Goal: Task Accomplishment & Management: Manage account settings

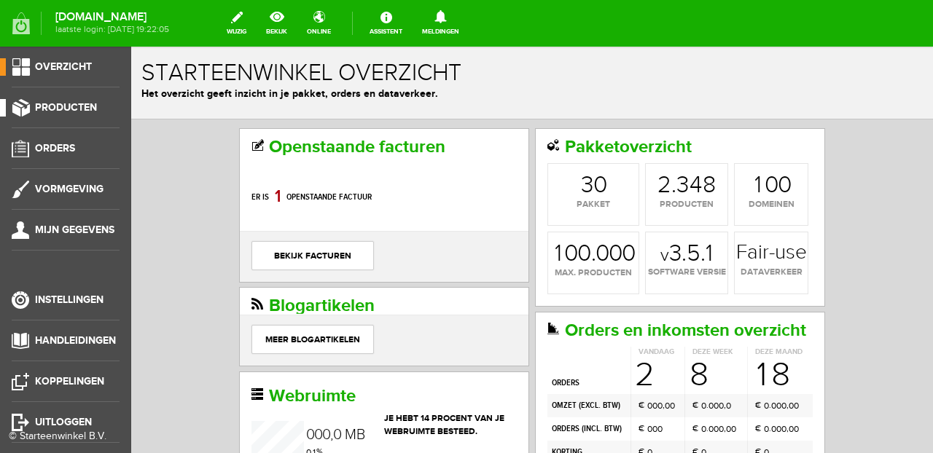
click at [64, 111] on span "Producten" at bounding box center [66, 107] width 62 height 12
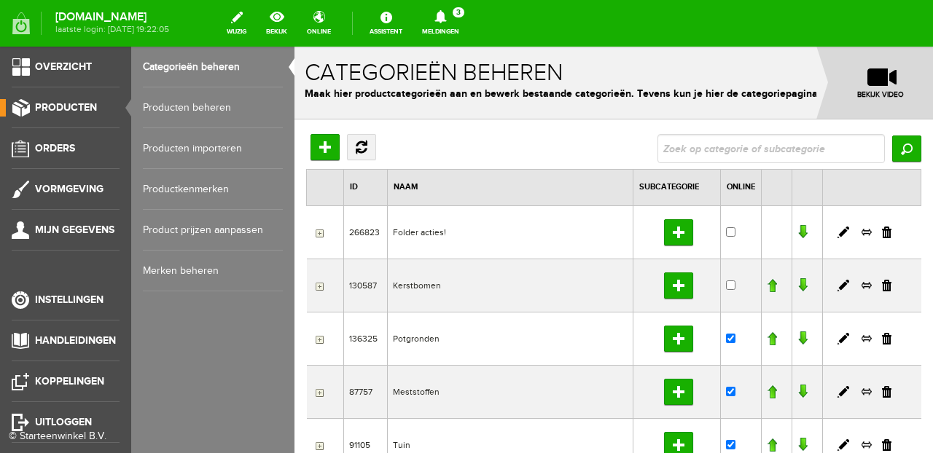
click at [87, 106] on span "Producten" at bounding box center [66, 107] width 62 height 12
click at [164, 114] on link "Producten beheren" at bounding box center [213, 107] width 140 height 41
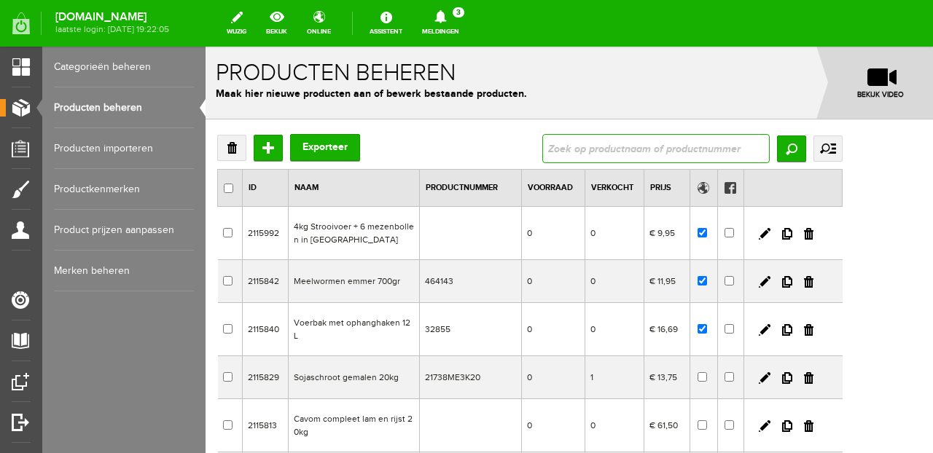
click at [667, 150] on input "text" at bounding box center [655, 148] width 227 height 29
type input "midi"
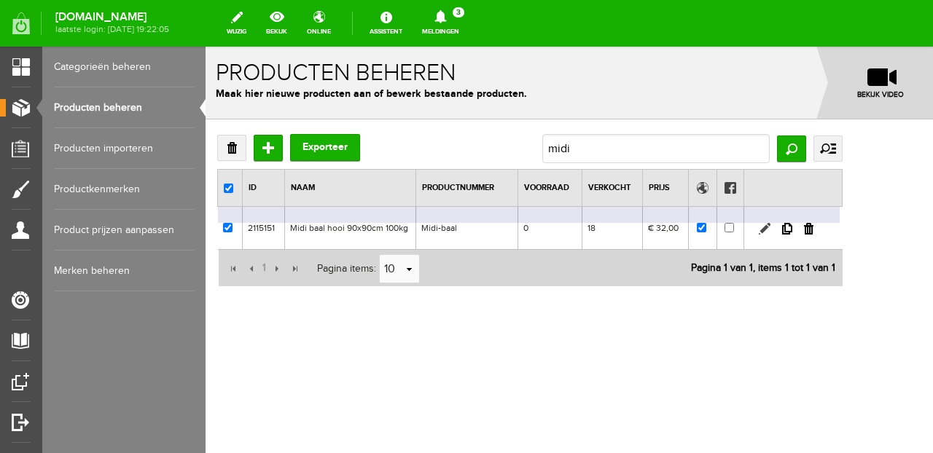
click at [770, 227] on link at bounding box center [764, 229] width 12 height 12
checkbox input "true"
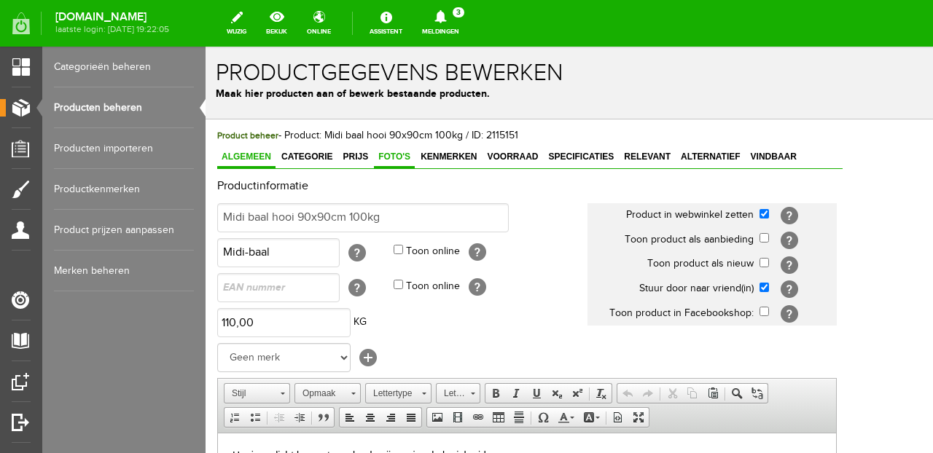
click at [399, 159] on span "Foto's" at bounding box center [394, 157] width 41 height 10
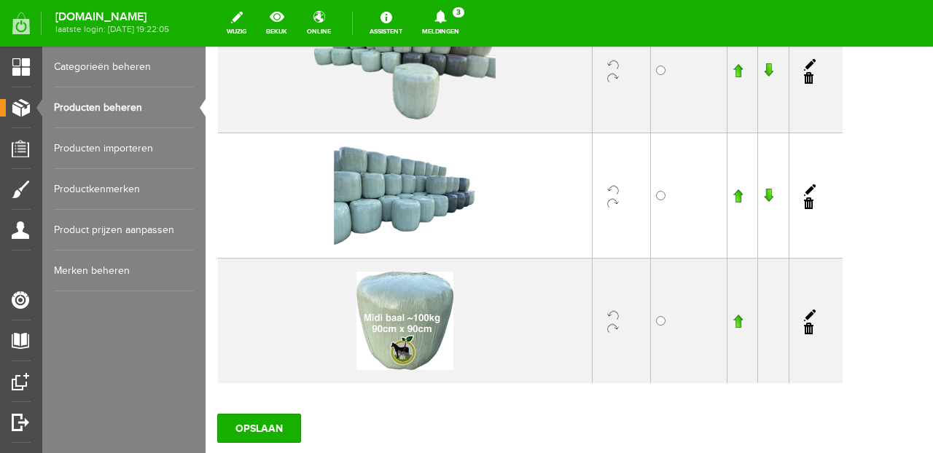
scroll to position [450, 0]
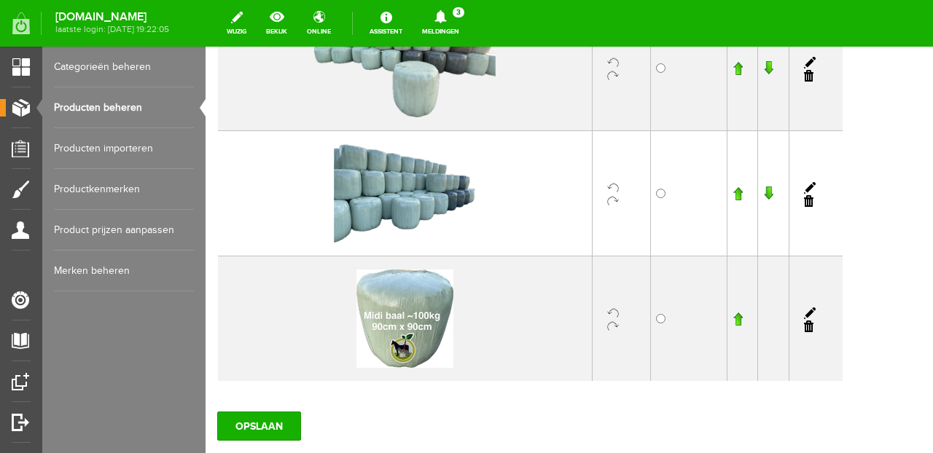
click at [813, 326] on link at bounding box center [808, 327] width 9 height 12
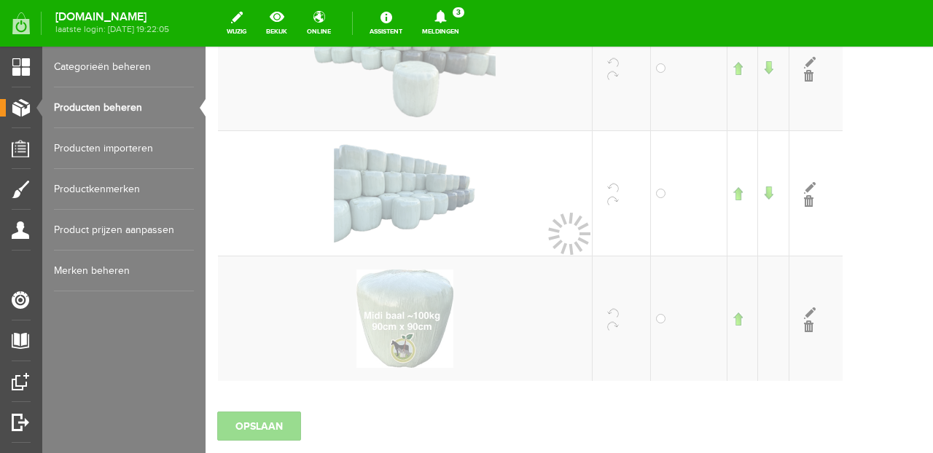
scroll to position [418, 0]
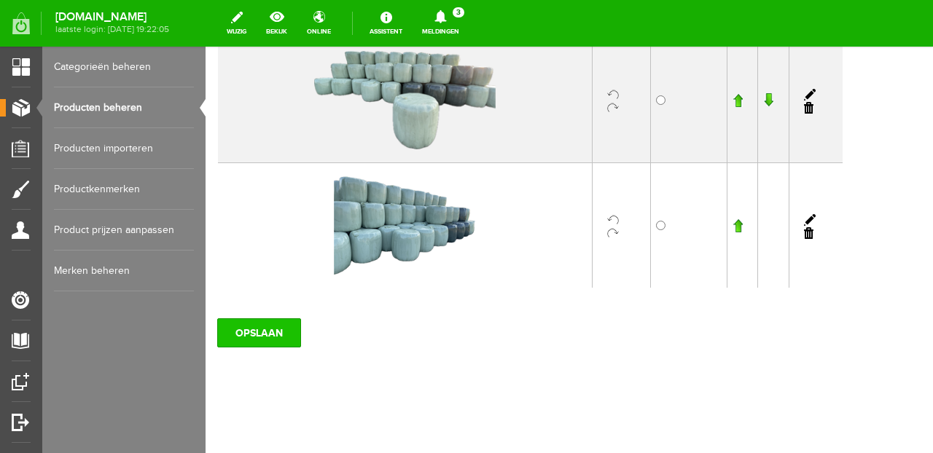
click at [256, 336] on input "OPSLAAN" at bounding box center [259, 332] width 84 height 29
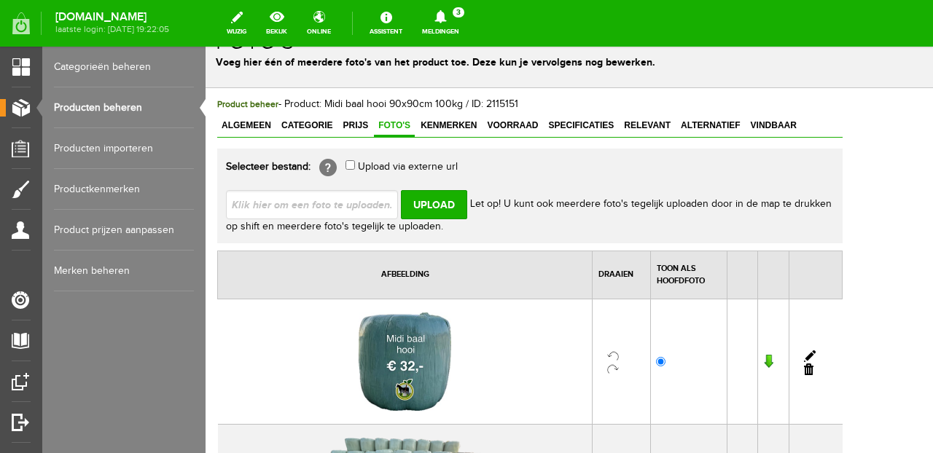
scroll to position [0, 0]
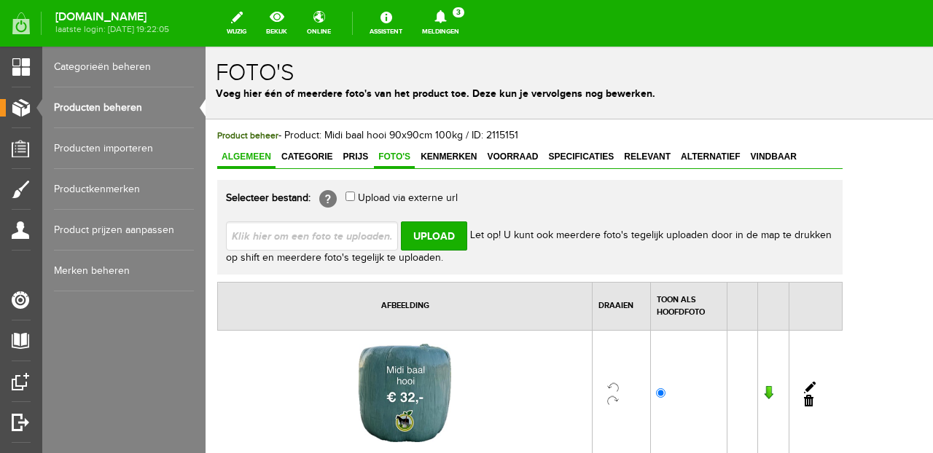
click at [245, 156] on span "Algemeen" at bounding box center [246, 157] width 58 height 10
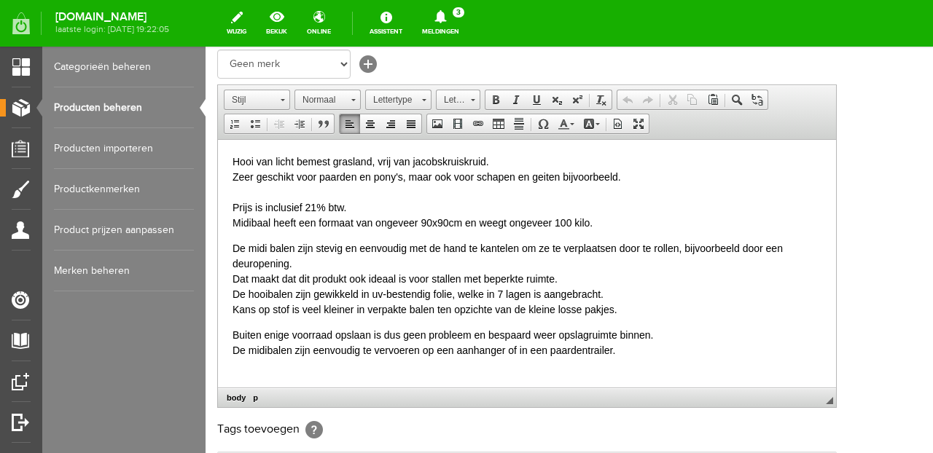
click at [271, 250] on p "De midi balen zijn stevig en eenvoudig met de hand te kantelen om ze te verplaa…" at bounding box center [526, 278] width 589 height 76
click at [624, 331] on p "Buiten enige voorraad opslaan is dus geen probleem en bespaard weer opslagruimt…" at bounding box center [526, 342] width 589 height 31
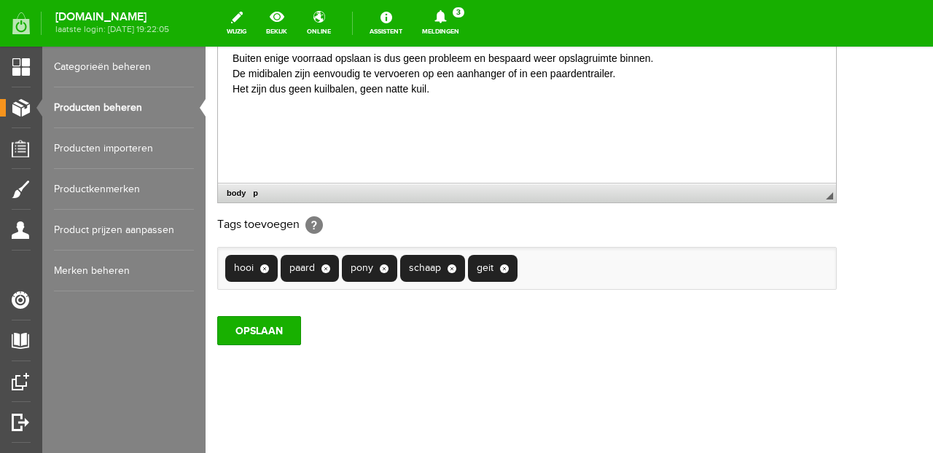
scroll to position [498, 0]
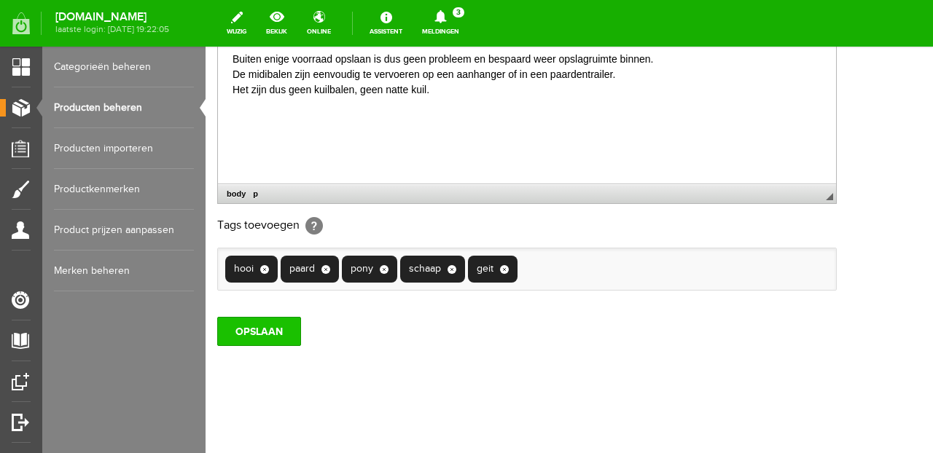
click at [253, 335] on input "OPSLAAN" at bounding box center [259, 331] width 84 height 29
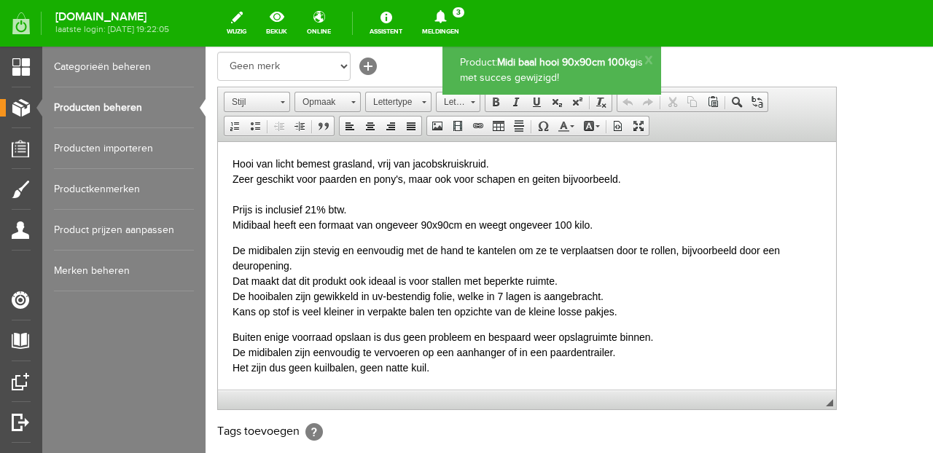
scroll to position [0, 0]
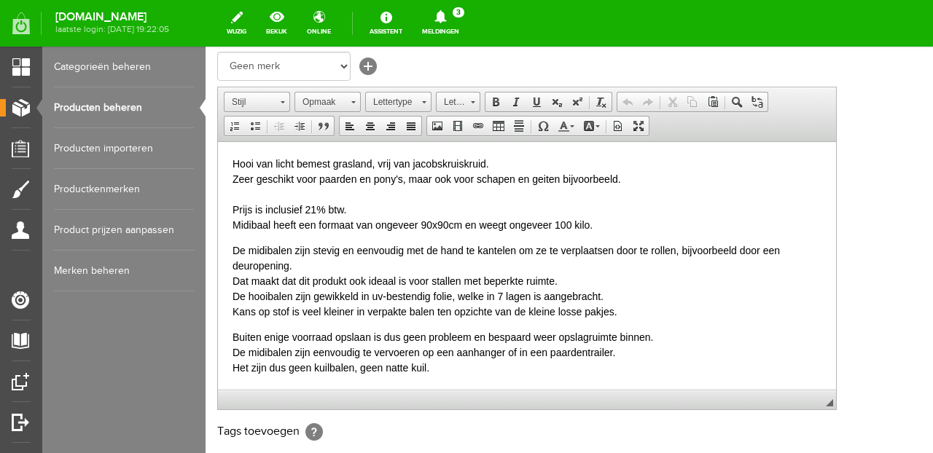
click at [468, 28] on link "Meldingen 3 Nieuwe orders Er is een nieuwe order( #2571 ) geplaatst door [PERSO…" at bounding box center [440, 23] width 55 height 32
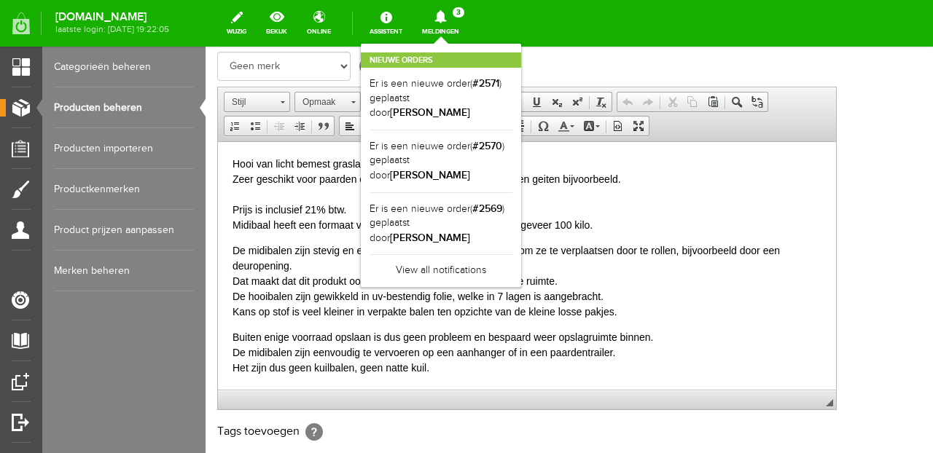
click at [468, 28] on link "Meldingen 3 Nieuwe orders Er is een nieuwe order( #2571 ) geplaatst door [PERSO…" at bounding box center [440, 23] width 55 height 32
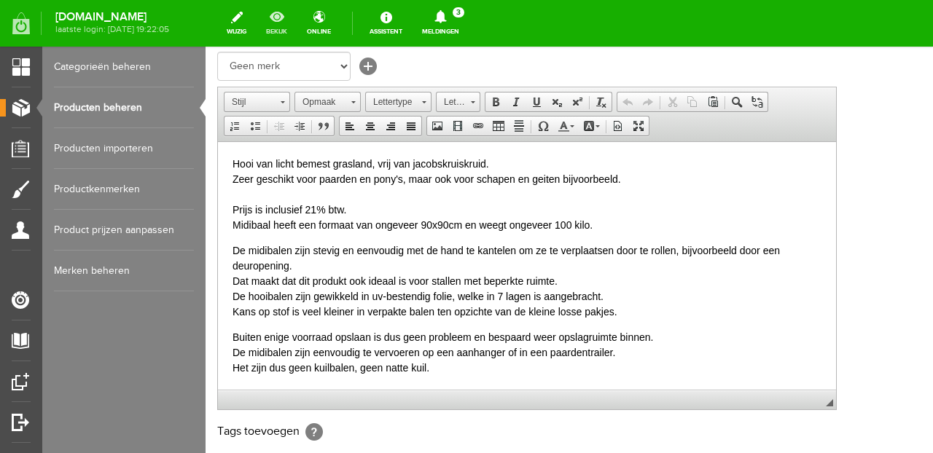
click at [296, 20] on link "bekijk" at bounding box center [276, 23] width 39 height 32
click at [432, 353] on p "Buiten enige voorraad opslaan is dus geen probleem en bespaard weer opslagruimt…" at bounding box center [526, 352] width 589 height 46
click at [618, 294] on p "De midibalen zijn stevig en eenvoudig met de hand te kantelen om ze te verplaat…" at bounding box center [526, 281] width 589 height 76
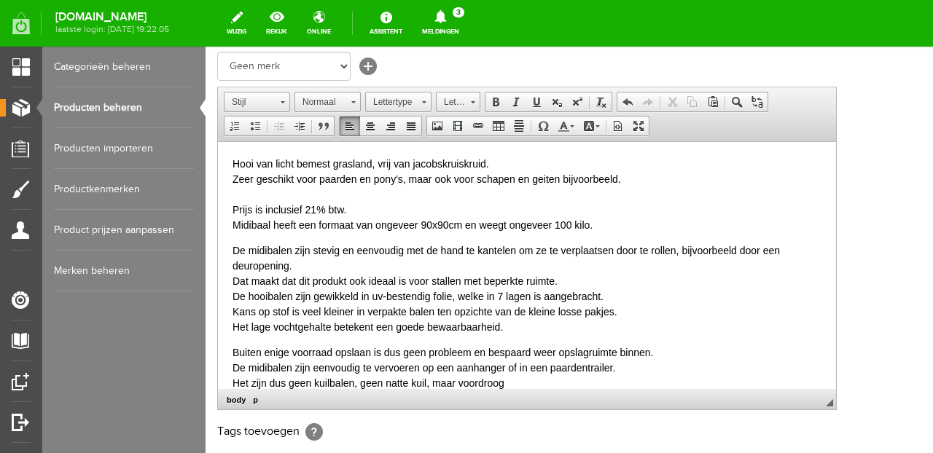
click at [457, 371] on p "Buiten enige voorraad opslaan is dus geen probleem en bespaard weer opslagruimt…" at bounding box center [526, 368] width 589 height 46
click at [549, 359] on p "Buiten enige voorraad opslaan is dus geen probleem en bespaard weer opslagruimt…" at bounding box center [526, 368] width 589 height 46
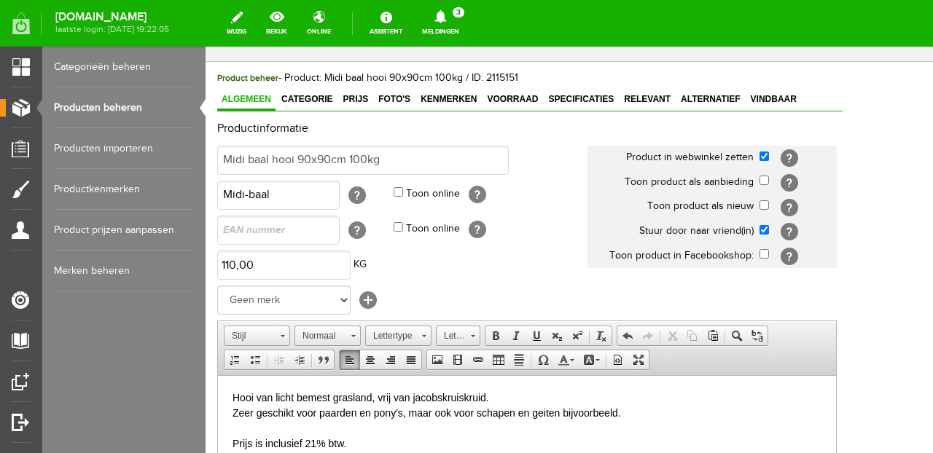
scroll to position [53, 0]
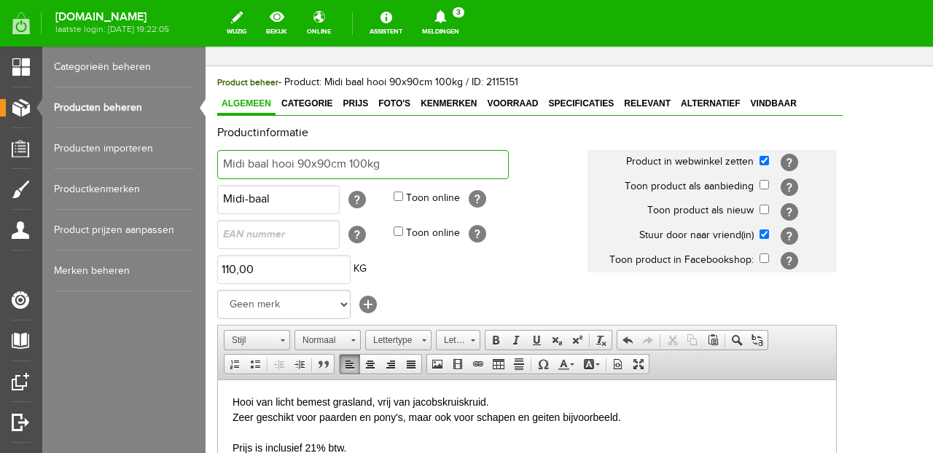
click at [388, 168] on input "Midi baal hooi 90x90cm 100kg" at bounding box center [362, 164] width 291 height 29
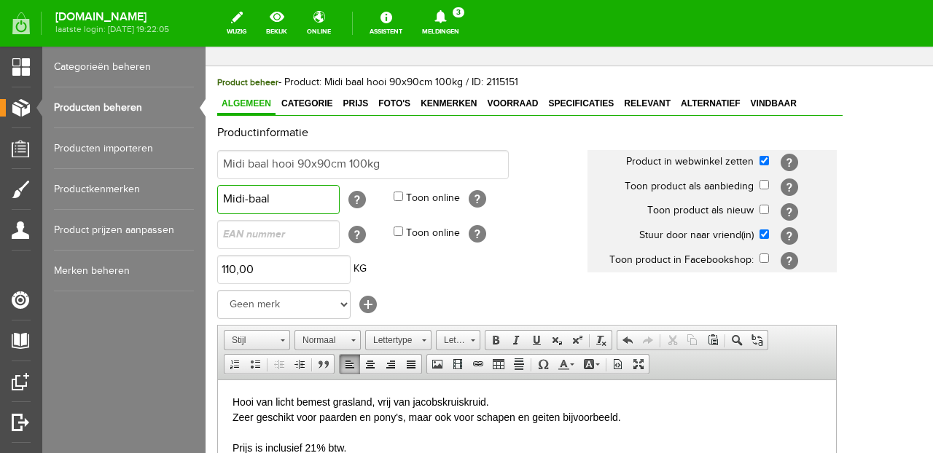
click at [274, 205] on input "Midi-baal" at bounding box center [278, 199] width 122 height 29
type input "M"
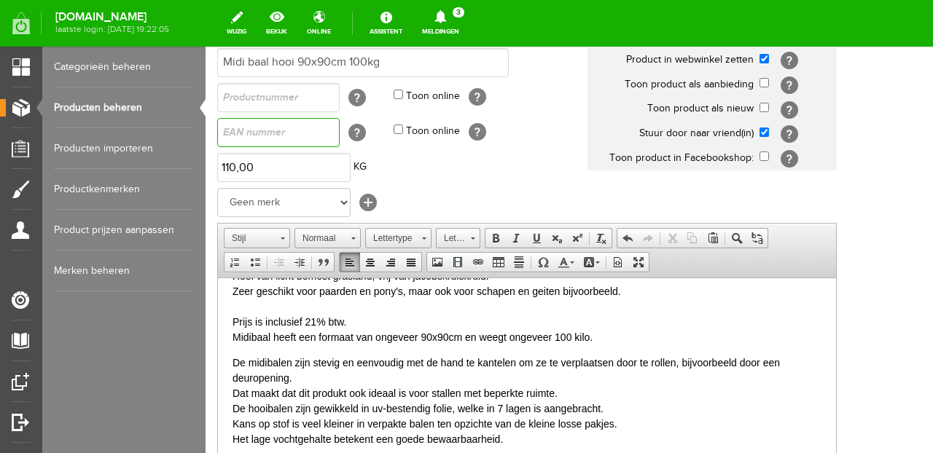
scroll to position [19, 0]
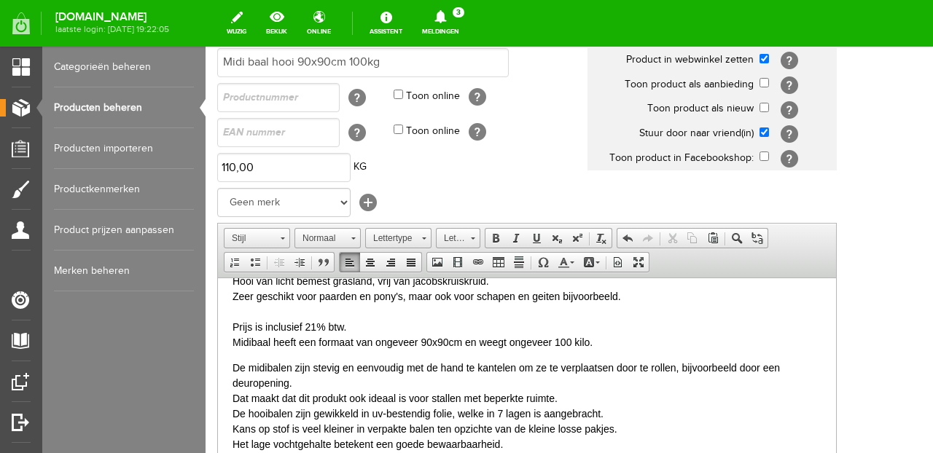
click at [235, 344] on p "Hooi van licht bemest grasland, vrij van jacobskruiskruid. Zeer geschikt voor p…" at bounding box center [526, 311] width 589 height 76
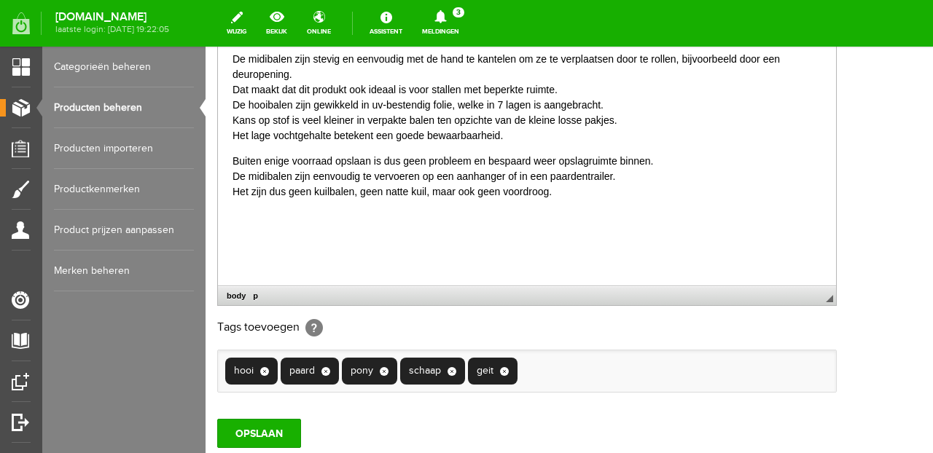
scroll to position [374, 0]
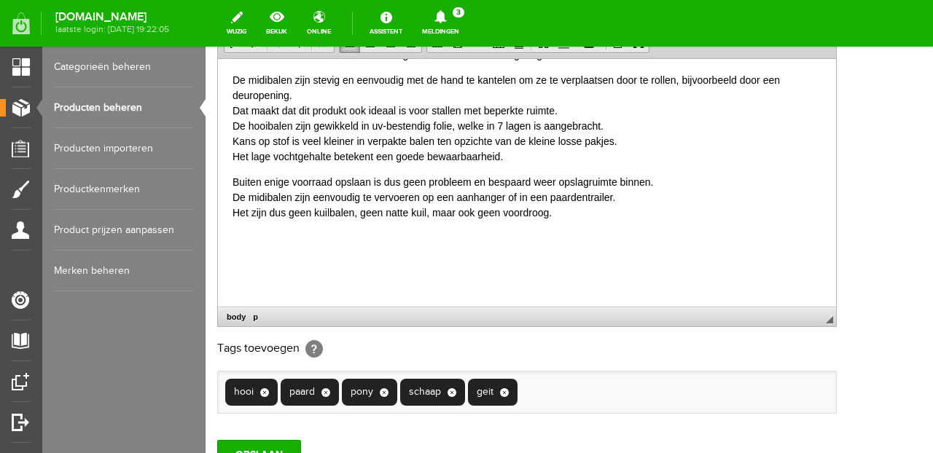
click at [432, 198] on p "Buiten enige voorraad opslaan is dus geen probleem en bespaard weer opslagruimt…" at bounding box center [526, 197] width 589 height 46
click at [549, 208] on body "Hooi van licht bemest grasland, vrij van jacobskruiskruid. Zeer geschikt voor p…" at bounding box center [526, 140] width 589 height 311
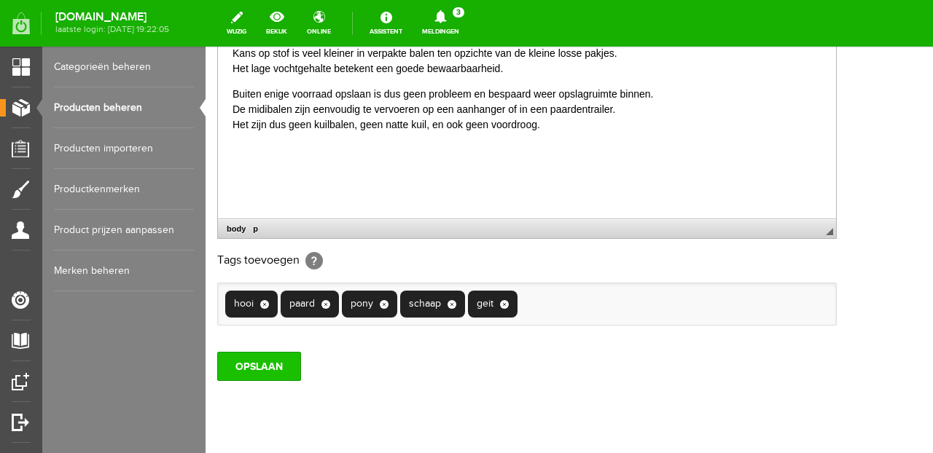
scroll to position [463, 0]
click at [240, 367] on input "OPSLAAN" at bounding box center [259, 365] width 84 height 29
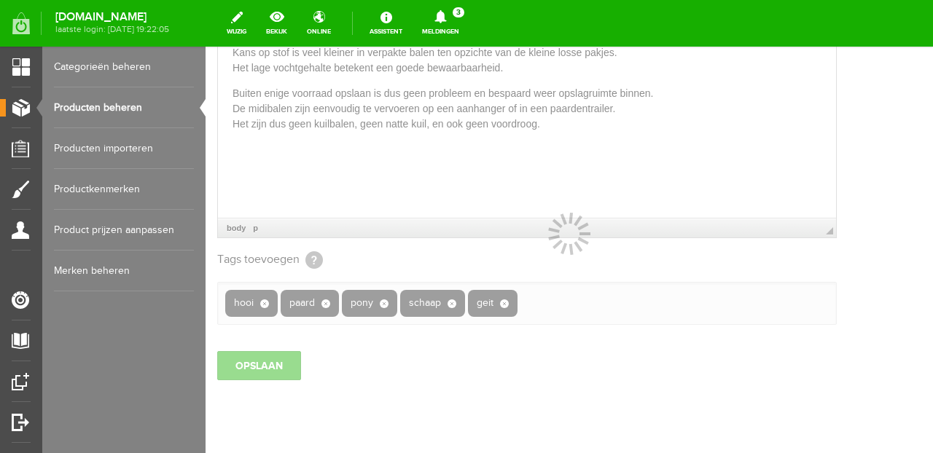
scroll to position [321, 0]
